Goal: Task Accomplishment & Management: Manage account settings

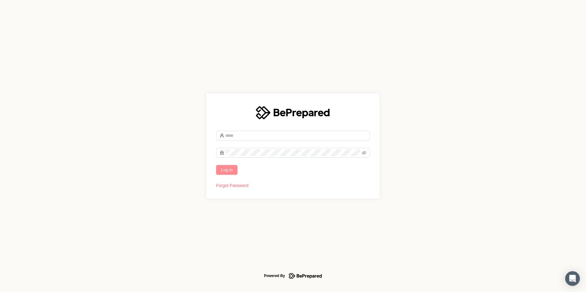
type input "**********"
click at [227, 171] on span "Log in" at bounding box center [227, 170] width 12 height 7
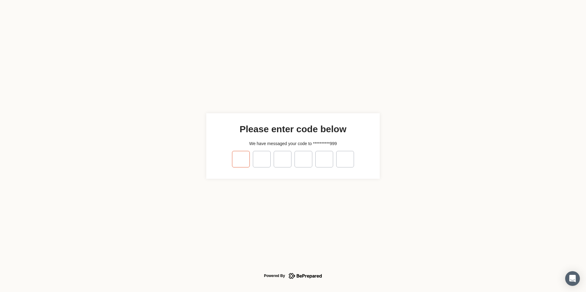
click at [246, 162] on input "tel" at bounding box center [241, 159] width 18 height 17
type input "*"
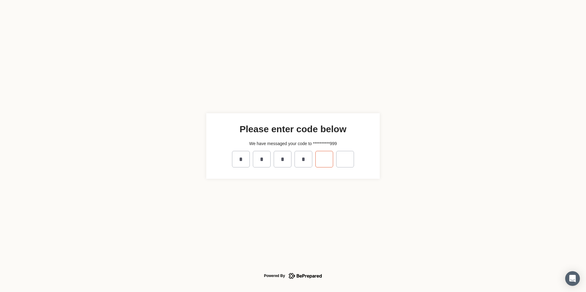
type input "*"
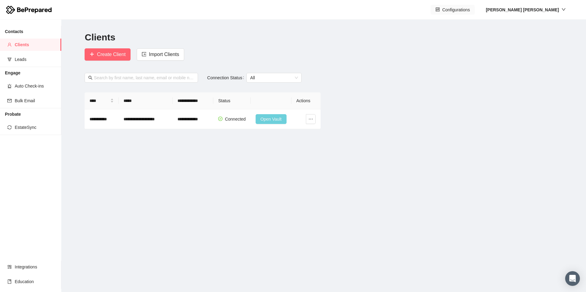
click at [470, 12] on span "Configurations" at bounding box center [456, 9] width 28 height 7
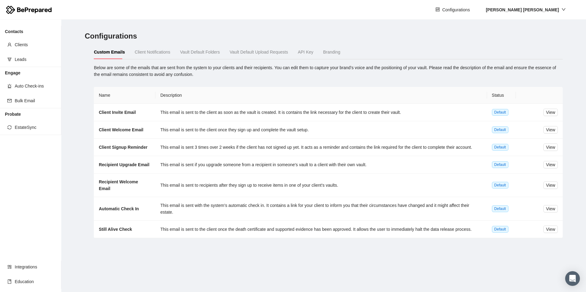
click at [260, 52] on span "Vault Default Upload Requests" at bounding box center [259, 52] width 58 height 5
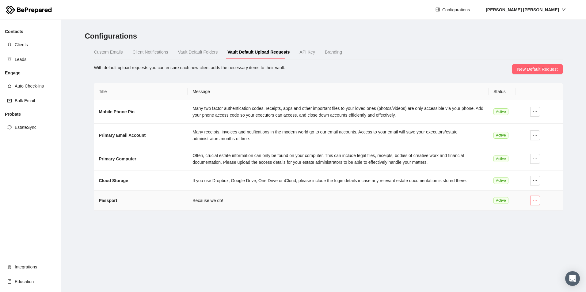
click at [533, 201] on icon "ellipsis" at bounding box center [535, 200] width 5 height 5
click at [529, 213] on span "Edit" at bounding box center [530, 212] width 12 height 7
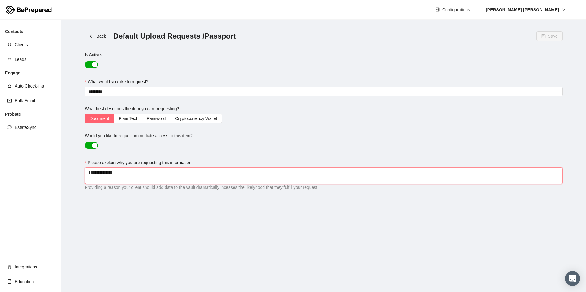
drag, startPoint x: 132, startPoint y: 173, endPoint x: 74, endPoint y: 168, distance: 58.1
click at [74, 168] on main "**********" at bounding box center [323, 156] width 525 height 273
type textarea "**********"
click at [555, 36] on span "Save" at bounding box center [553, 36] width 10 height 7
click at [94, 37] on icon "arrow-left" at bounding box center [91, 36] width 4 height 4
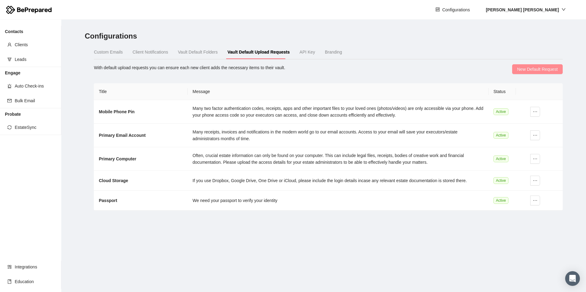
click at [529, 65] on button "New Default Request" at bounding box center [537, 69] width 50 height 10
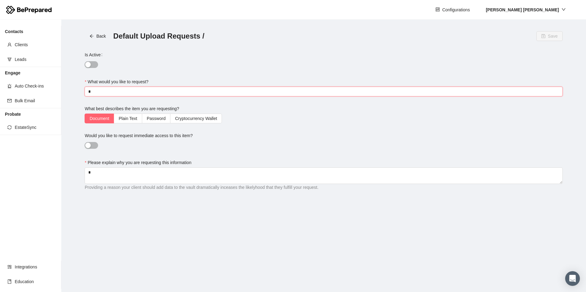
click at [126, 87] on input "What would you like to request?" at bounding box center [324, 92] width 478 height 10
type input "**********"
click at [220, 176] on textarea "Please explain why you are requesting this information" at bounding box center [324, 176] width 478 height 17
type textarea "**********"
click at [547, 33] on button "Save" at bounding box center [549, 36] width 26 height 10
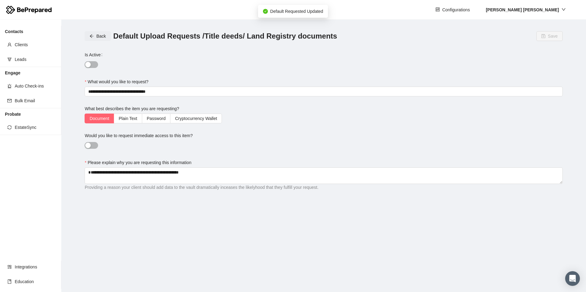
click at [93, 34] on icon "arrow-left" at bounding box center [91, 36] width 4 height 4
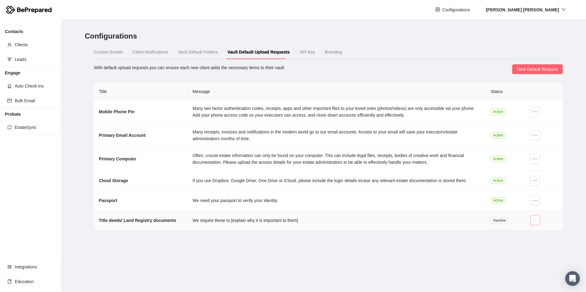
click at [533, 222] on icon "ellipsis" at bounding box center [535, 220] width 5 height 5
click at [399, 244] on main "Configurations Custom Emails Client Notifications Vault Default Folders Vault D…" at bounding box center [323, 156] width 525 height 273
click at [548, 70] on span "New Default Request" at bounding box center [537, 69] width 40 height 7
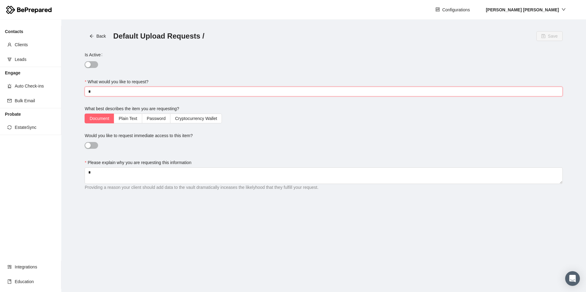
click at [114, 93] on input "What would you like to request?" at bounding box center [324, 92] width 478 height 10
type input "**********"
click at [552, 39] on span "Save" at bounding box center [553, 36] width 10 height 7
click at [92, 36] on icon "arrow-left" at bounding box center [91, 36] width 4 height 4
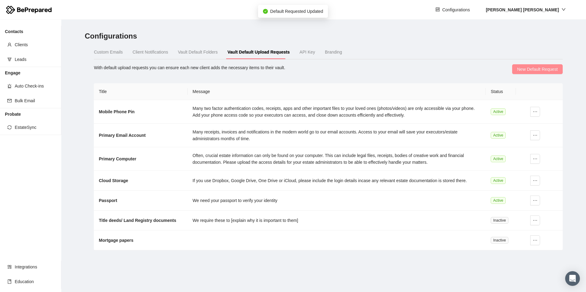
click at [551, 71] on span "New Default Request" at bounding box center [537, 69] width 40 height 7
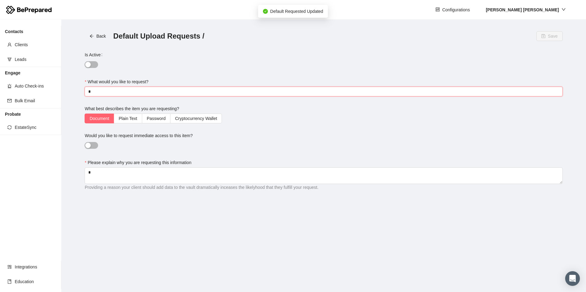
click at [117, 90] on input "What would you like to request?" at bounding box center [324, 92] width 478 height 10
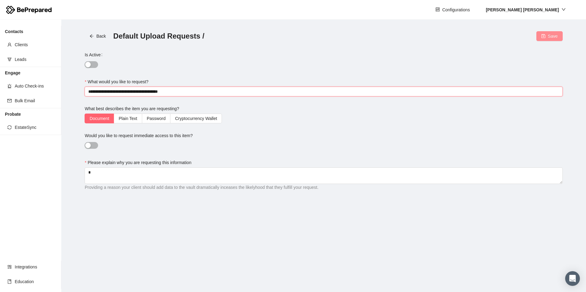
type input "**********"
click at [554, 37] on span "Save" at bounding box center [553, 36] width 10 height 7
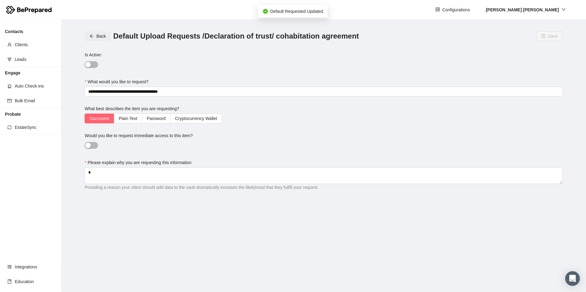
click at [99, 35] on span "Back" at bounding box center [100, 36] width 9 height 7
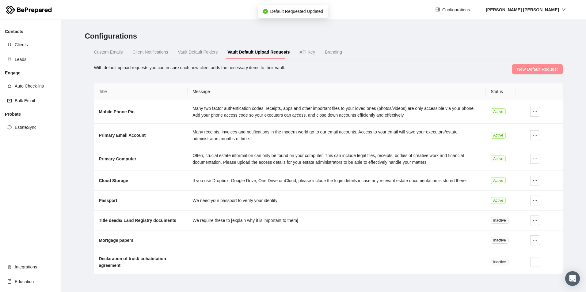
click at [537, 69] on span "New Default Request" at bounding box center [537, 69] width 40 height 7
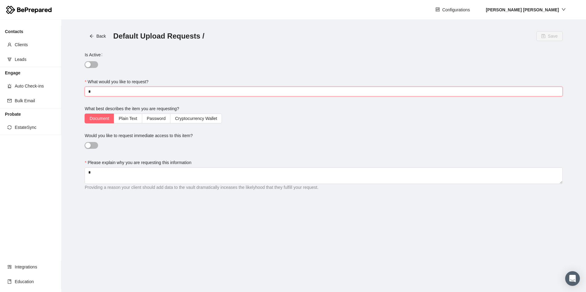
click at [95, 87] on input "What would you like to request?" at bounding box center [324, 92] width 478 height 10
type input "**********"
click at [559, 40] on button "Save" at bounding box center [549, 36] width 26 height 10
click at [98, 39] on span "Back" at bounding box center [100, 36] width 9 height 7
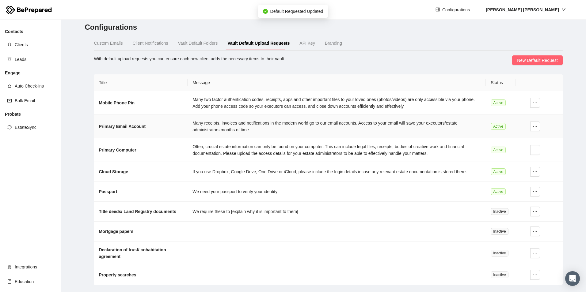
scroll to position [13, 0]
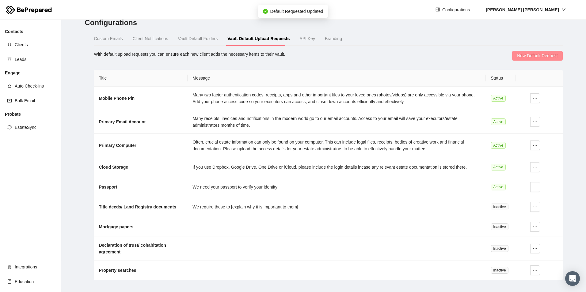
click at [533, 53] on span "New Default Request" at bounding box center [537, 55] width 40 height 7
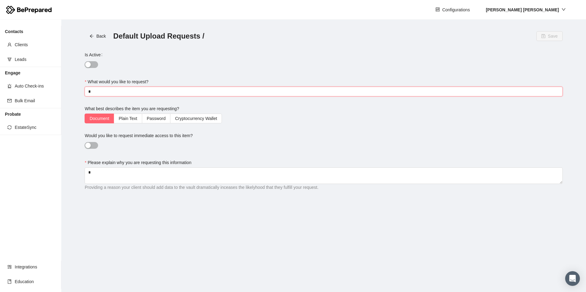
click at [131, 95] on input "What would you like to request?" at bounding box center [324, 92] width 478 height 10
type input "**********"
click at [544, 36] on icon "save" at bounding box center [543, 36] width 4 height 4
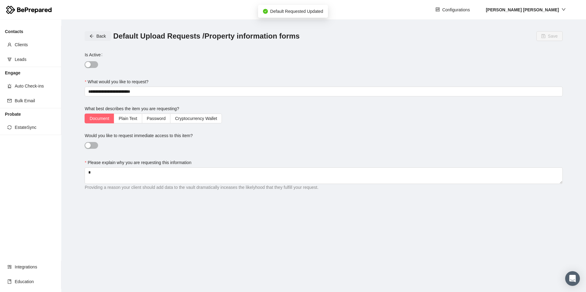
click at [95, 36] on button "Back" at bounding box center [98, 36] width 26 height 10
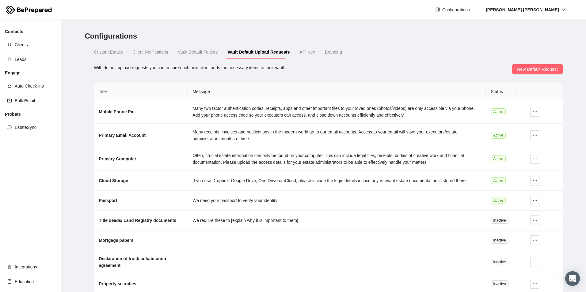
click at [195, 51] on span "Vault Default Folders" at bounding box center [198, 52] width 40 height 5
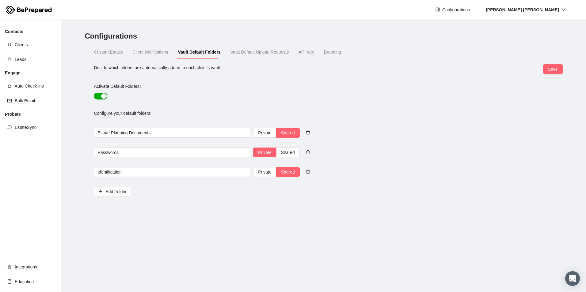
click at [245, 50] on span "Vault Default Upload Requests" at bounding box center [259, 52] width 58 height 5
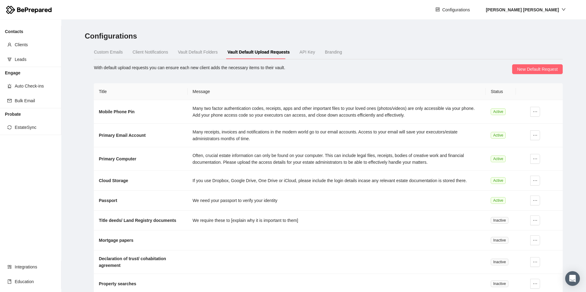
click at [199, 51] on span "Vault Default Folders" at bounding box center [198, 52] width 40 height 5
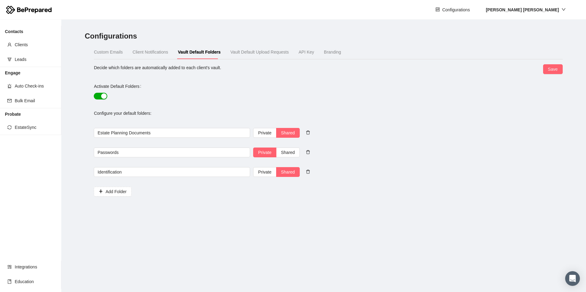
click at [252, 54] on span "Vault Default Upload Requests" at bounding box center [259, 52] width 58 height 5
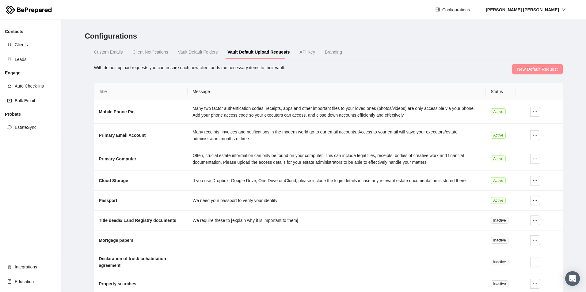
click at [536, 69] on span "New Default Request" at bounding box center [537, 69] width 40 height 7
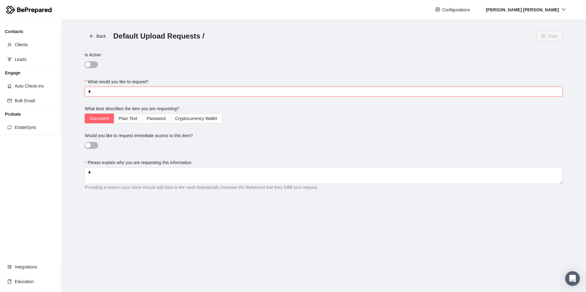
click at [112, 93] on input "What would you like to request?" at bounding box center [324, 92] width 478 height 10
type input "**********"
click at [557, 40] on button "Save" at bounding box center [549, 36] width 26 height 10
click at [102, 36] on span "Back" at bounding box center [100, 36] width 9 height 7
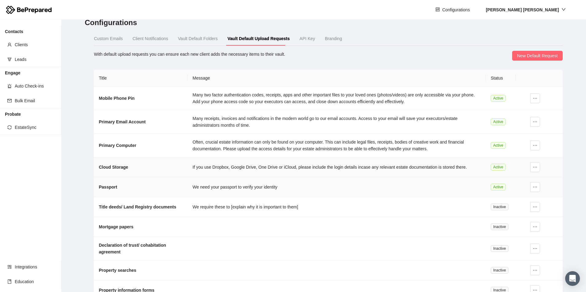
scroll to position [11, 0]
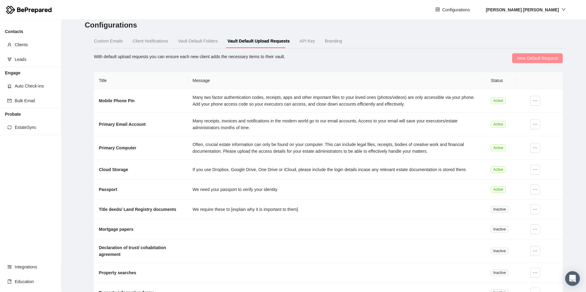
click at [531, 58] on span "New Default Request" at bounding box center [537, 58] width 40 height 7
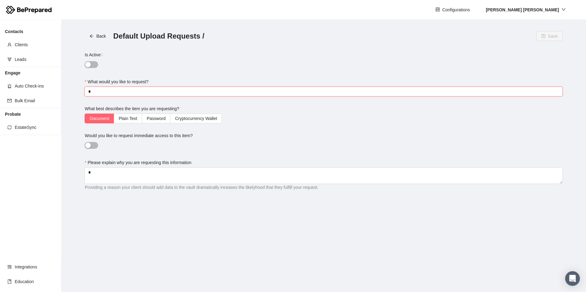
click at [103, 90] on input "What would you like to request?" at bounding box center [324, 92] width 478 height 10
type input "**********"
click at [557, 35] on span "Save" at bounding box center [553, 36] width 10 height 7
click at [96, 36] on button "Back" at bounding box center [98, 36] width 26 height 10
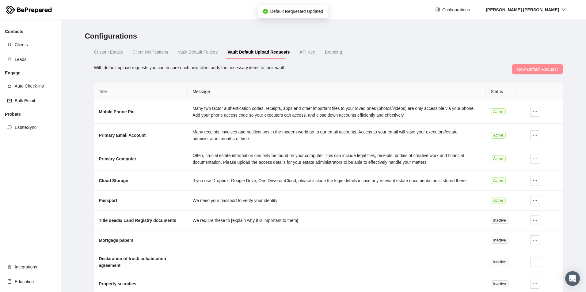
click at [542, 69] on span "New Default Request" at bounding box center [537, 69] width 40 height 7
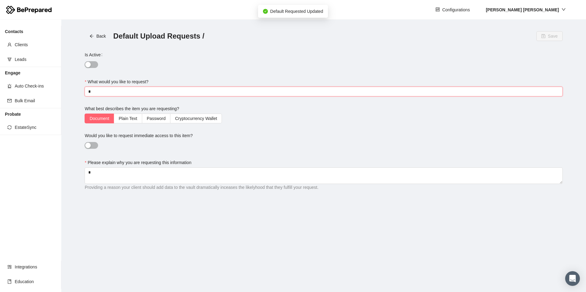
click at [129, 93] on input "What would you like to request?" at bounding box center [324, 92] width 478 height 10
type input "**********"
click at [554, 34] on span "Save" at bounding box center [553, 36] width 10 height 7
click at [91, 36] on icon "arrow-left" at bounding box center [91, 36] width 4 height 4
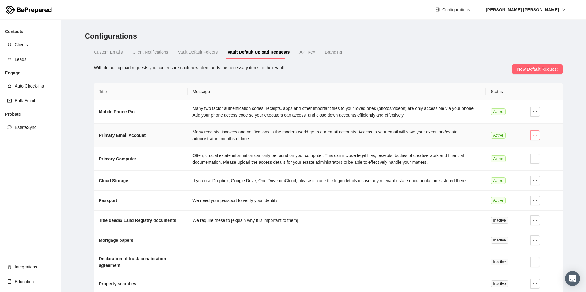
click at [533, 137] on icon "ellipsis" at bounding box center [535, 135] width 5 height 5
click at [412, 98] on th "Message" at bounding box center [337, 91] width 298 height 17
click at [197, 50] on span "Vault Default Folders" at bounding box center [198, 52] width 40 height 5
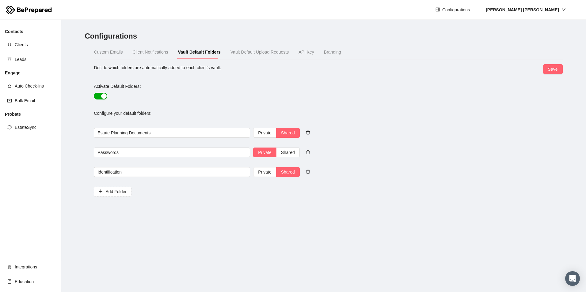
click at [259, 50] on span "Vault Default Upload Requests" at bounding box center [259, 52] width 58 height 5
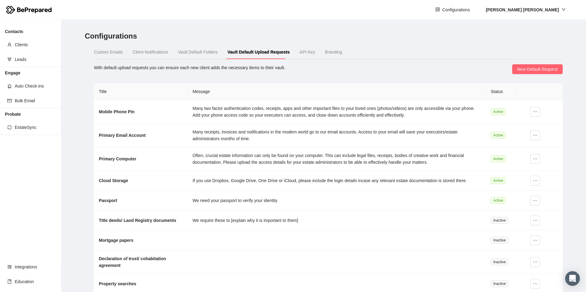
click at [161, 53] on span "Client Notifications" at bounding box center [151, 52] width 36 height 5
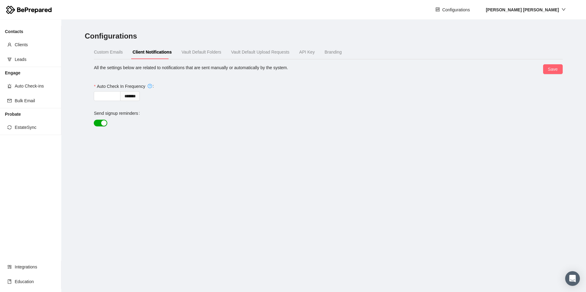
click at [124, 50] on div "Custom Emails Client Notifications Vault Default Folders Vault Default Upload R…" at bounding box center [218, 52] width 248 height 14
click at [104, 51] on span "Custom Emails" at bounding box center [108, 52] width 29 height 5
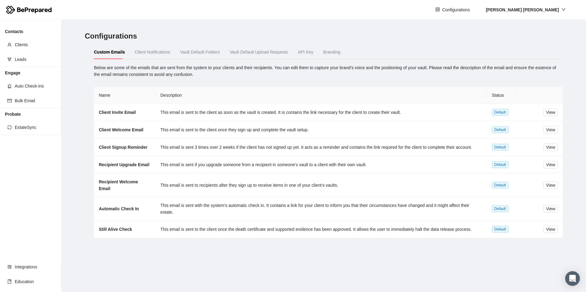
click at [155, 55] on span "Client Notifications" at bounding box center [153, 52] width 36 height 5
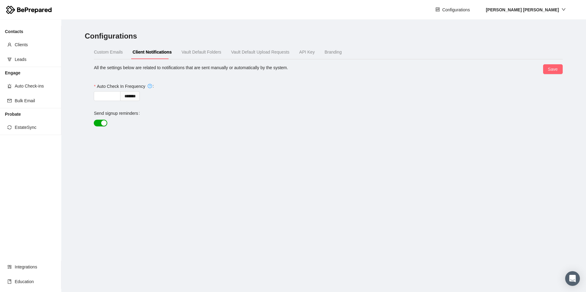
click at [212, 55] on span "Vault Default Folders" at bounding box center [201, 52] width 40 height 5
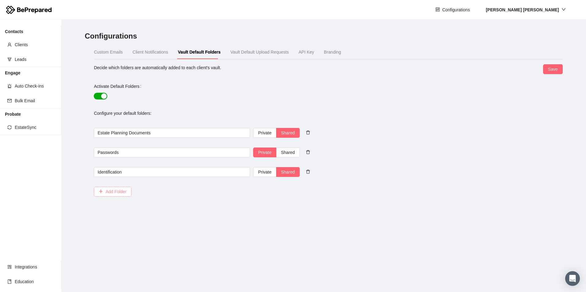
click at [104, 191] on button "Add Folder" at bounding box center [112, 192] width 37 height 10
click at [114, 194] on input "text" at bounding box center [172, 192] width 156 height 10
type input "Property Documents"
click at [285, 192] on span "Shared" at bounding box center [288, 191] width 14 height 5
click at [276, 193] on input "Shared" at bounding box center [276, 193] width 0 height 0
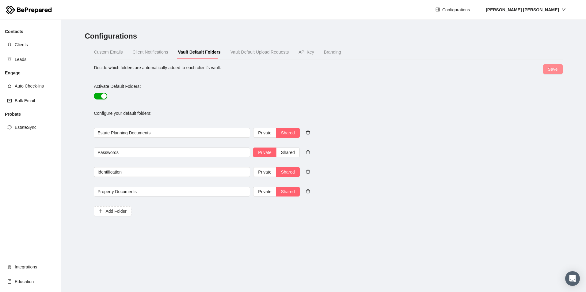
click at [550, 71] on span "Save" at bounding box center [553, 69] width 10 height 7
click at [270, 53] on span "Vault Default Upload Requests" at bounding box center [259, 52] width 58 height 5
